Goal: Task Accomplishment & Management: Manage account settings

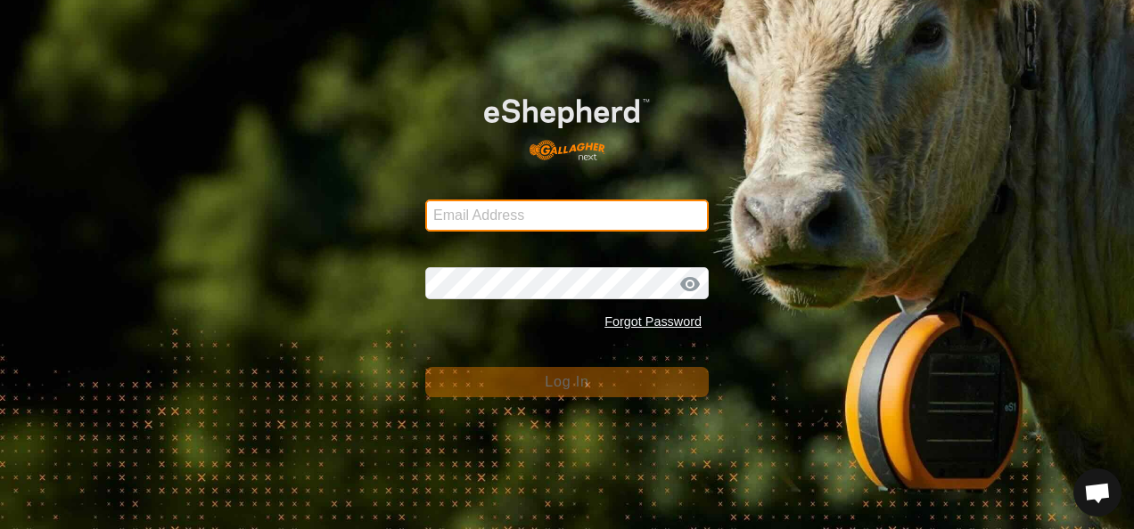
type input "[EMAIL_ADDRESS][DOMAIN_NAME]"
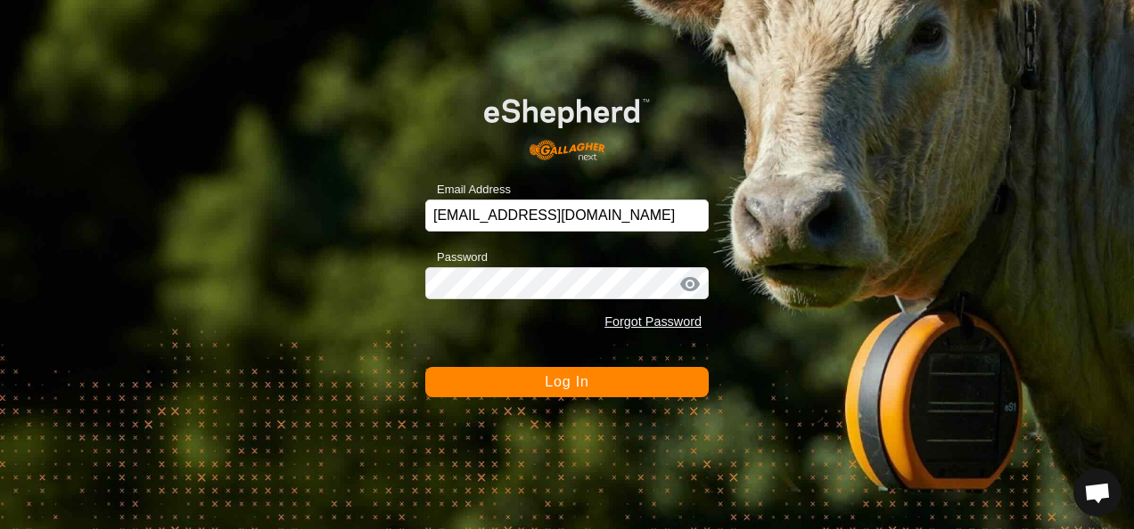
click at [569, 387] on span "Log In" at bounding box center [567, 381] width 44 height 15
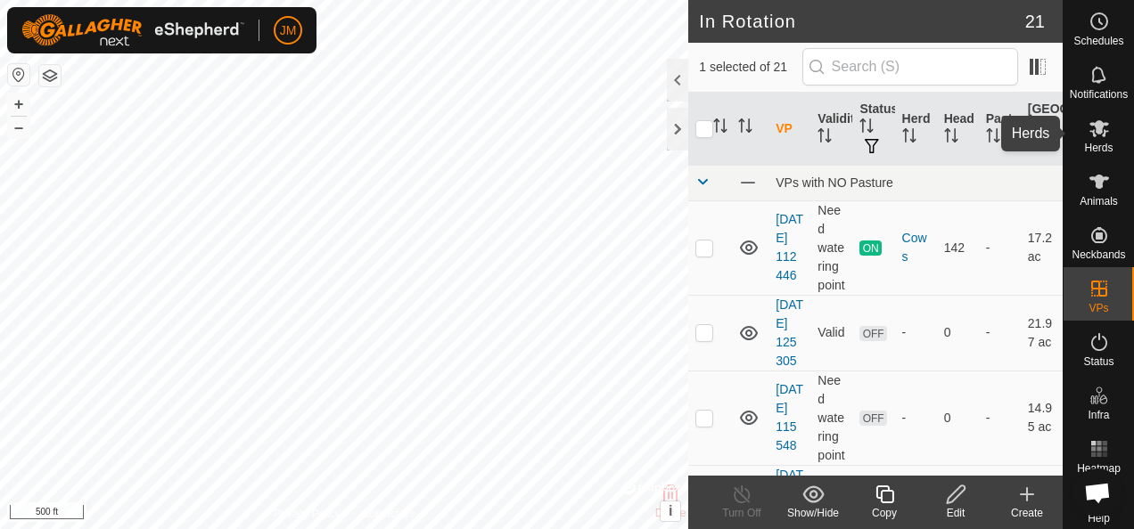
click at [1095, 137] on icon at bounding box center [1098, 128] width 21 height 21
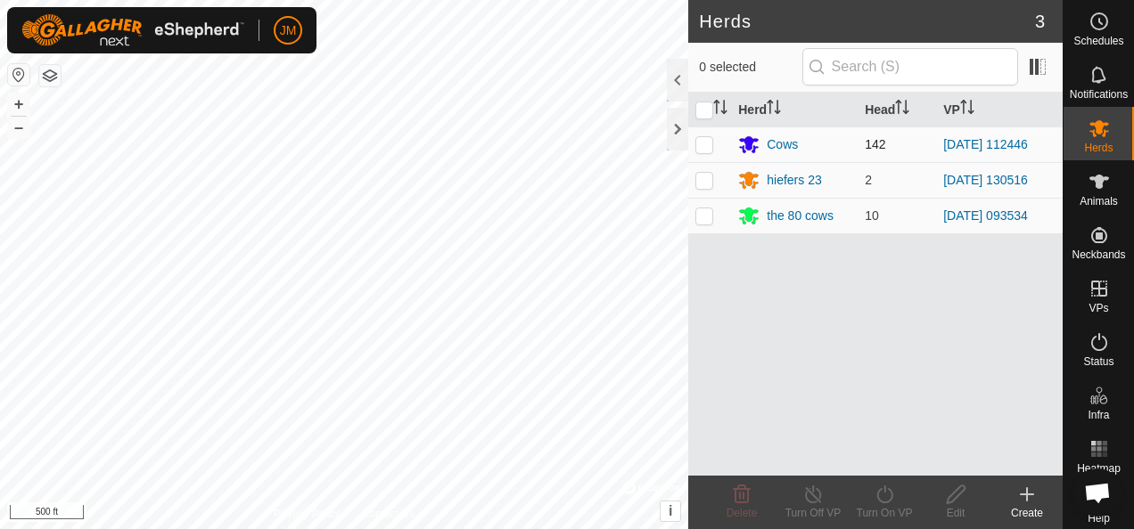
click at [706, 137] on p-checkbox at bounding box center [704, 144] width 18 height 14
checkbox input "true"
click at [886, 506] on div "Turn On VP" at bounding box center [883, 513] width 71 height 16
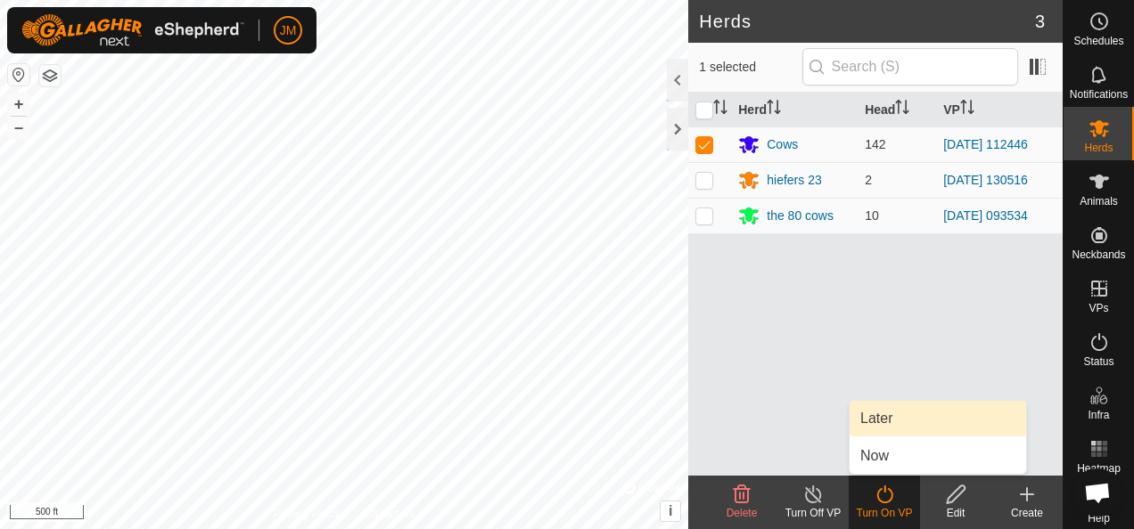
click at [870, 413] on link "Later" at bounding box center [937, 419] width 176 height 36
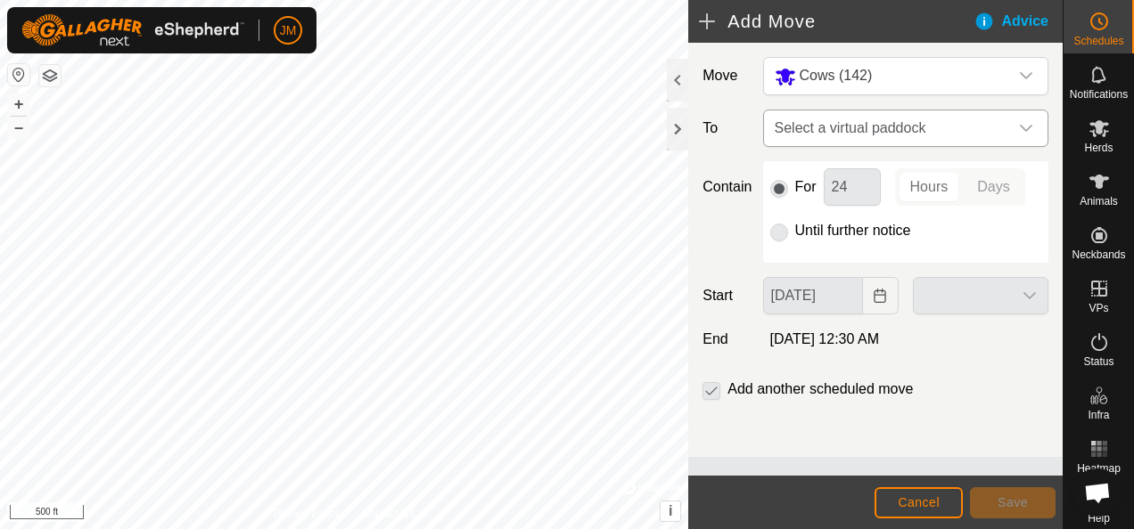
click at [1025, 121] on icon "dropdown trigger" at bounding box center [1026, 128] width 14 height 14
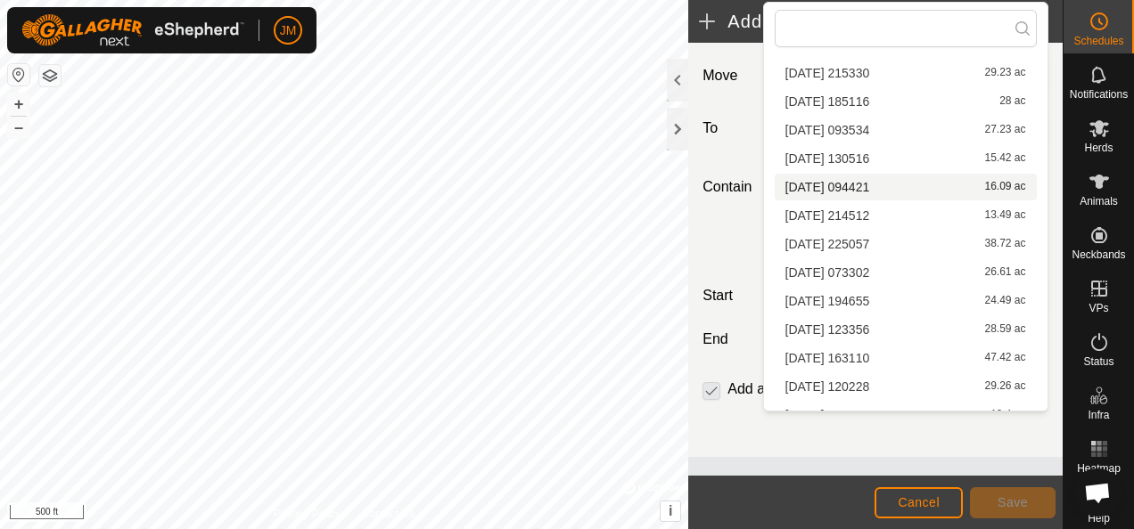
scroll to position [267, 0]
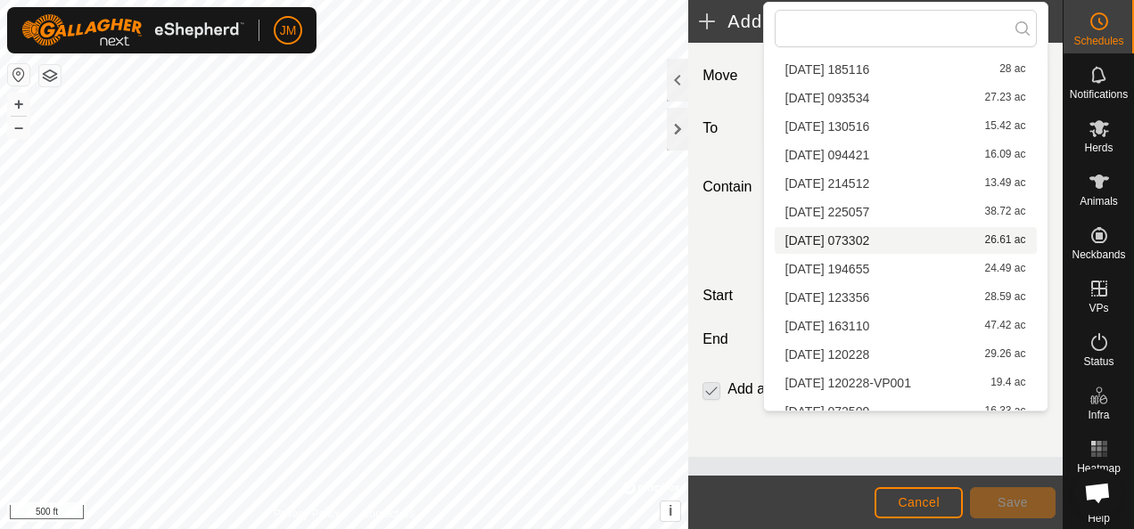
click at [809, 246] on li "[DATE] 073302 26.61 ac" at bounding box center [905, 240] width 262 height 27
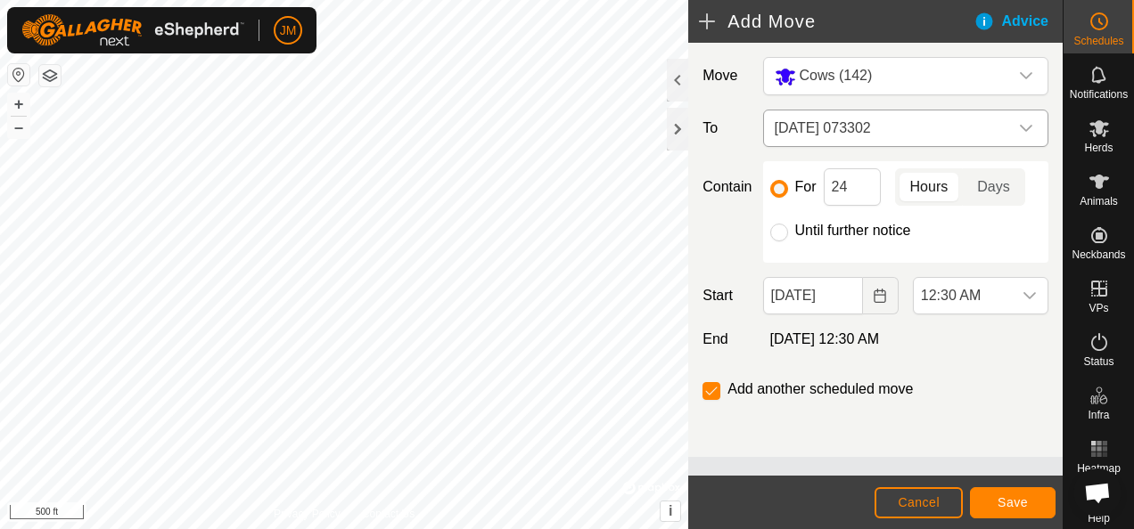
click at [1027, 127] on icon "dropdown trigger" at bounding box center [1026, 128] width 14 height 14
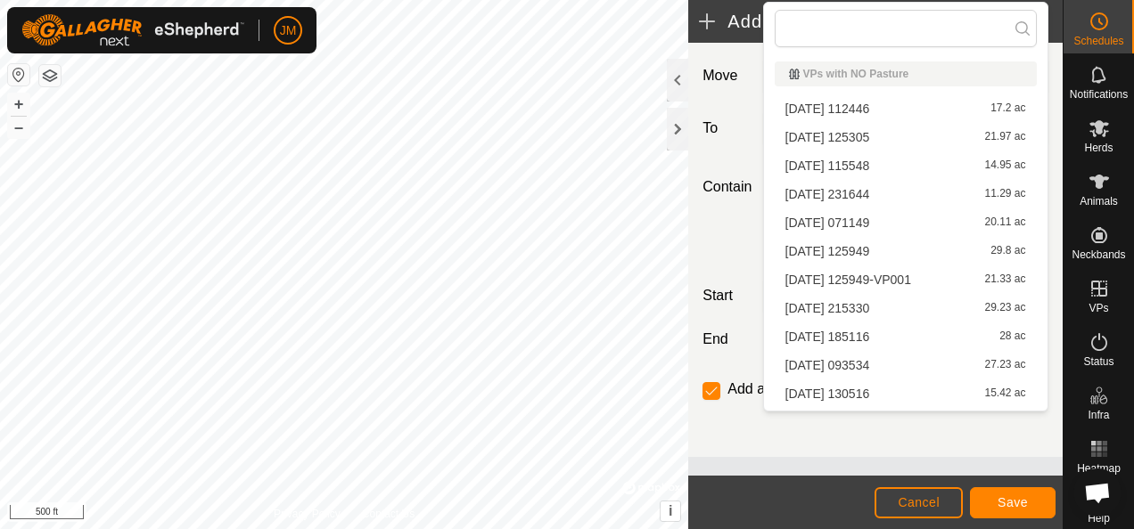
scroll to position [111, 0]
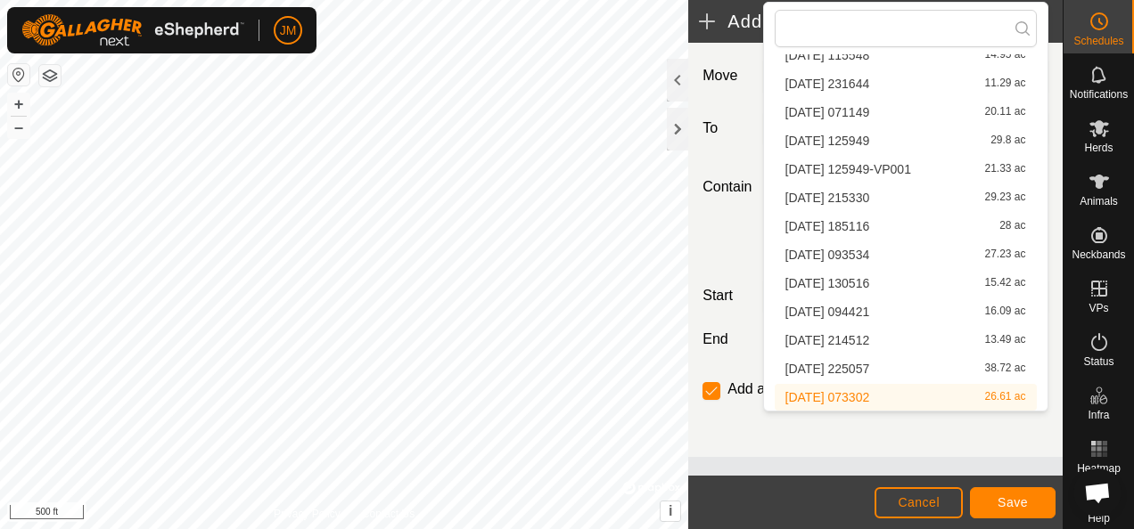
click at [856, 391] on li "[DATE] 073302 26.61 ac" at bounding box center [905, 397] width 262 height 27
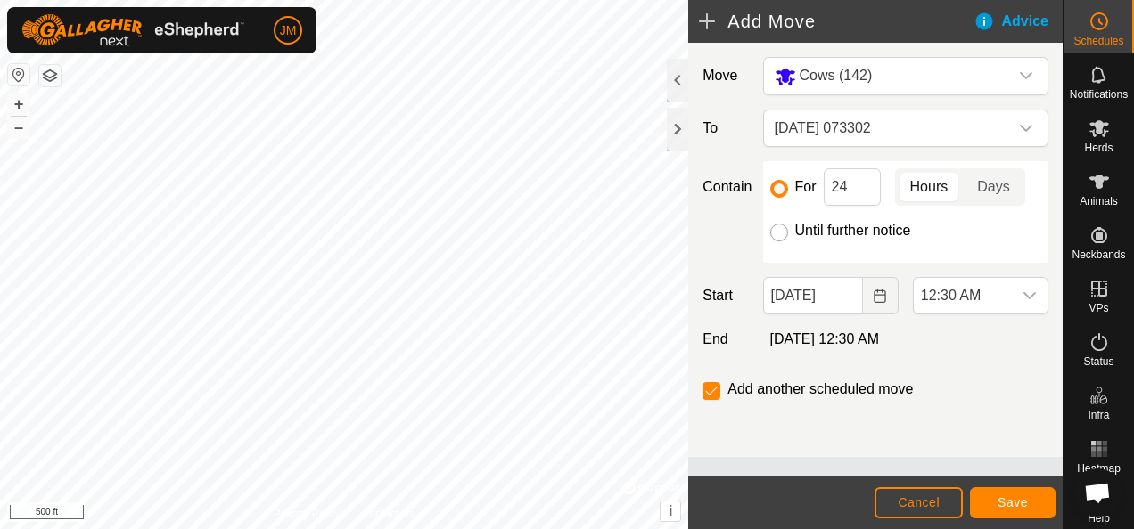
click at [774, 233] on input "Until further notice" at bounding box center [779, 233] width 18 height 18
radio input "true"
checkbox input "false"
click at [1032, 294] on icon "dropdown trigger" at bounding box center [1029, 295] width 12 height 7
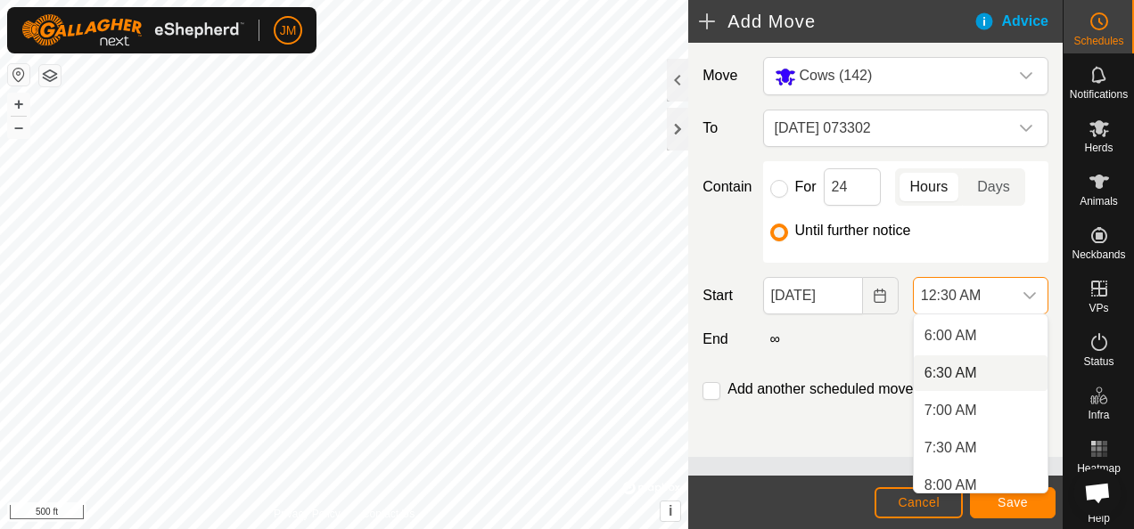
scroll to position [356, 0]
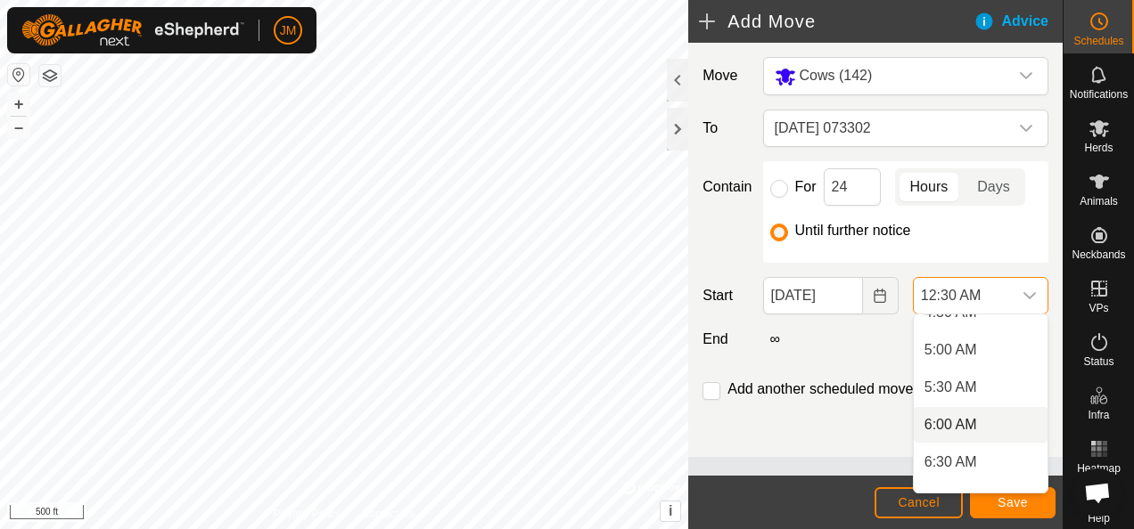
click at [957, 421] on li "6:00 AM" at bounding box center [980, 425] width 134 height 36
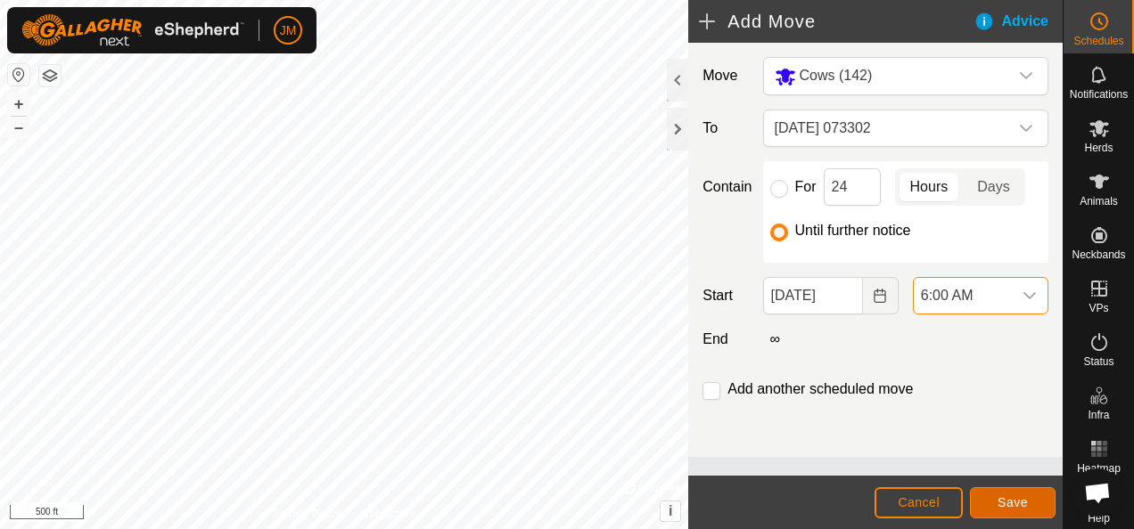
click at [1004, 497] on span "Save" at bounding box center [1012, 503] width 30 height 14
